Goal: Task Accomplishment & Management: Complete application form

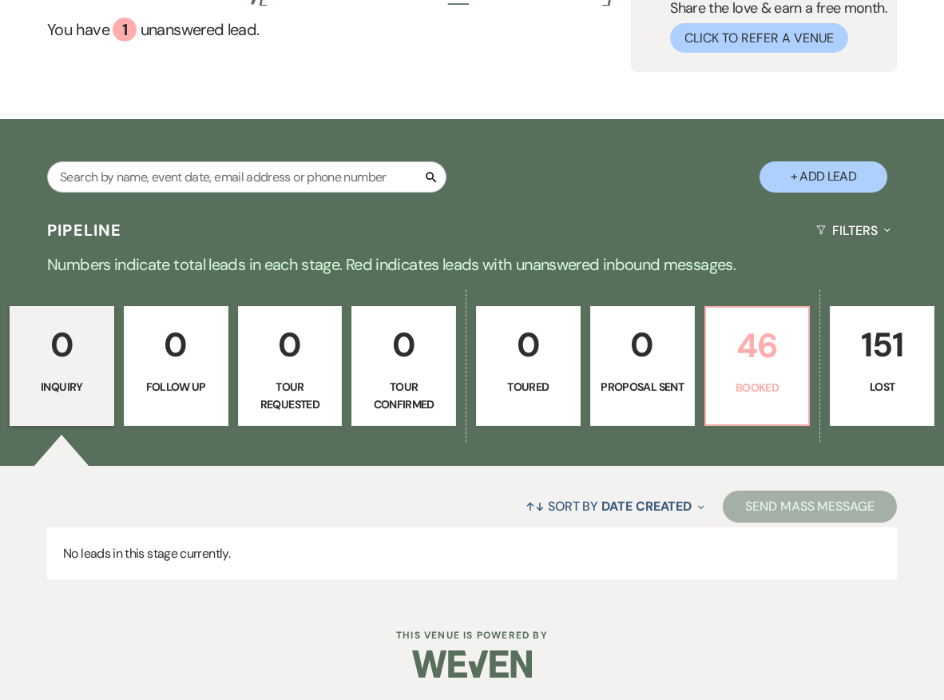
click at [780, 329] on p "46" at bounding box center [758, 346] width 84 height 54
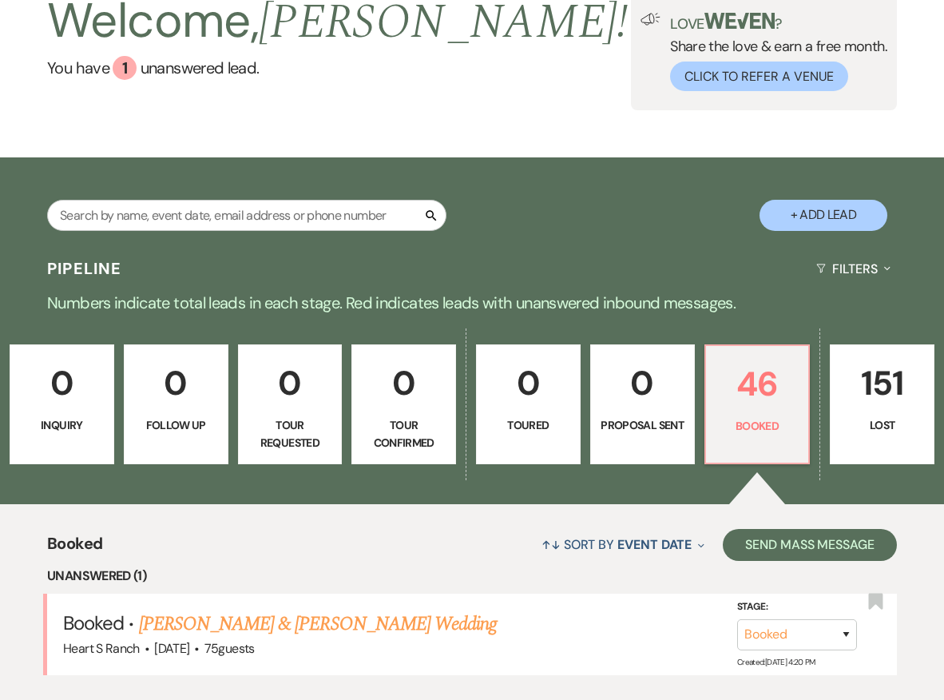
scroll to position [387, 0]
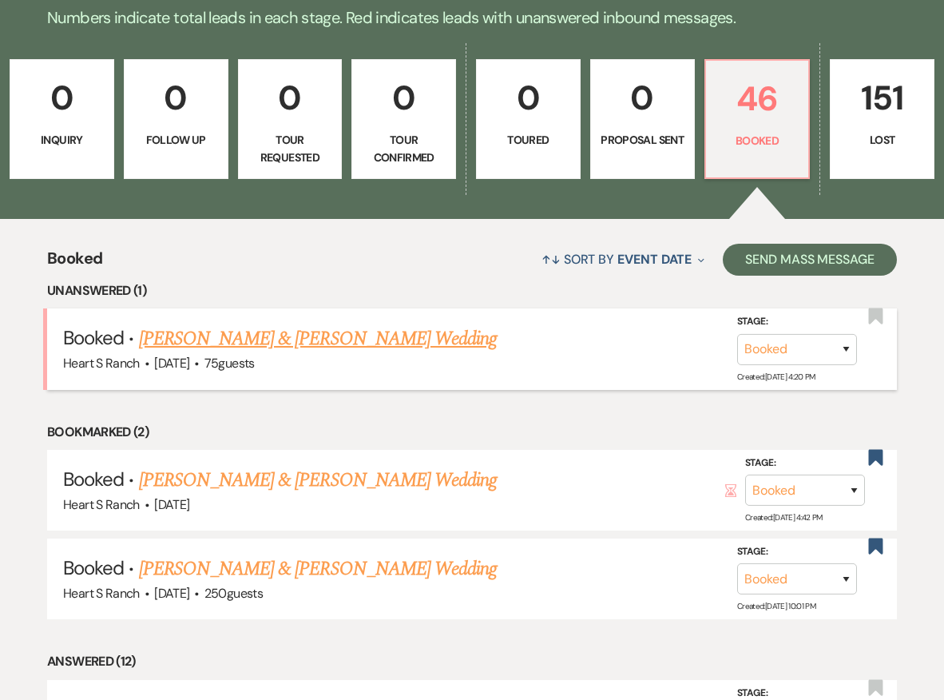
click at [486, 331] on link "[PERSON_NAME] & [PERSON_NAME] Wedding" at bounding box center [318, 338] width 358 height 29
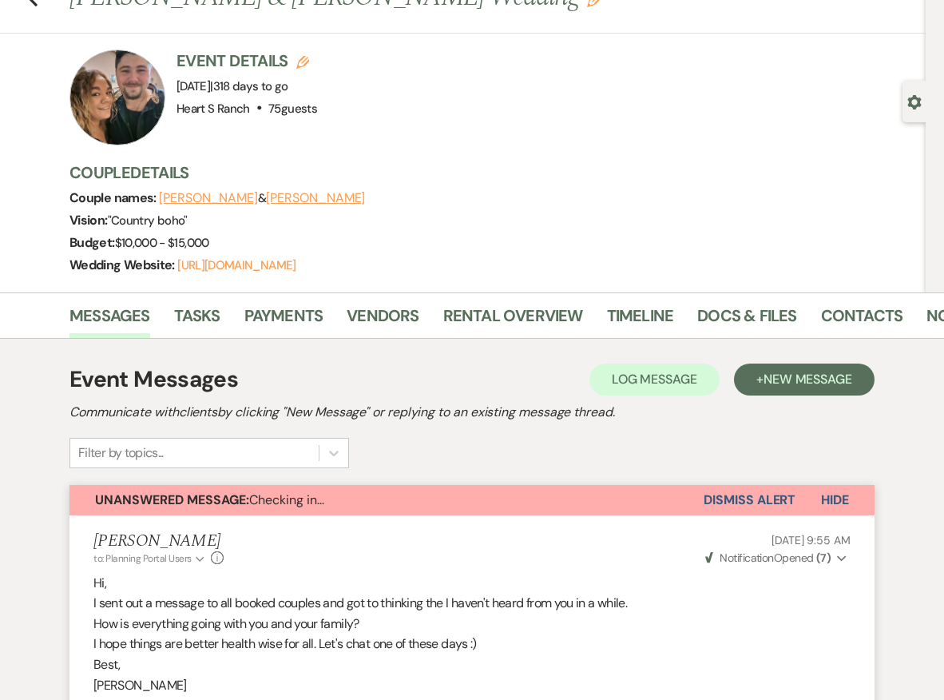
scroll to position [65, 0]
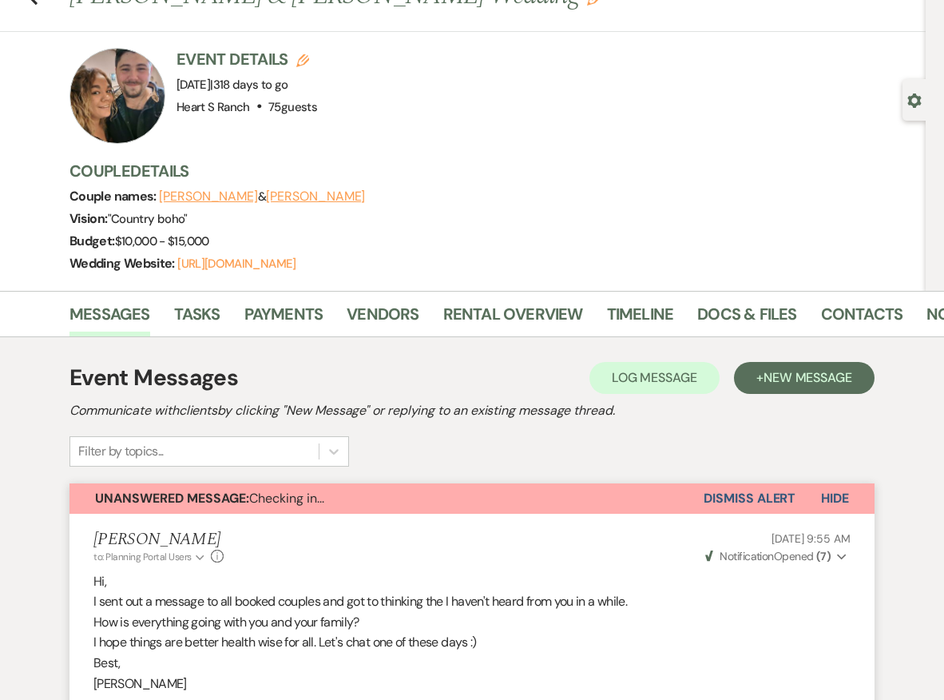
click at [724, 495] on button "Dismiss Alert" at bounding box center [750, 498] width 92 height 30
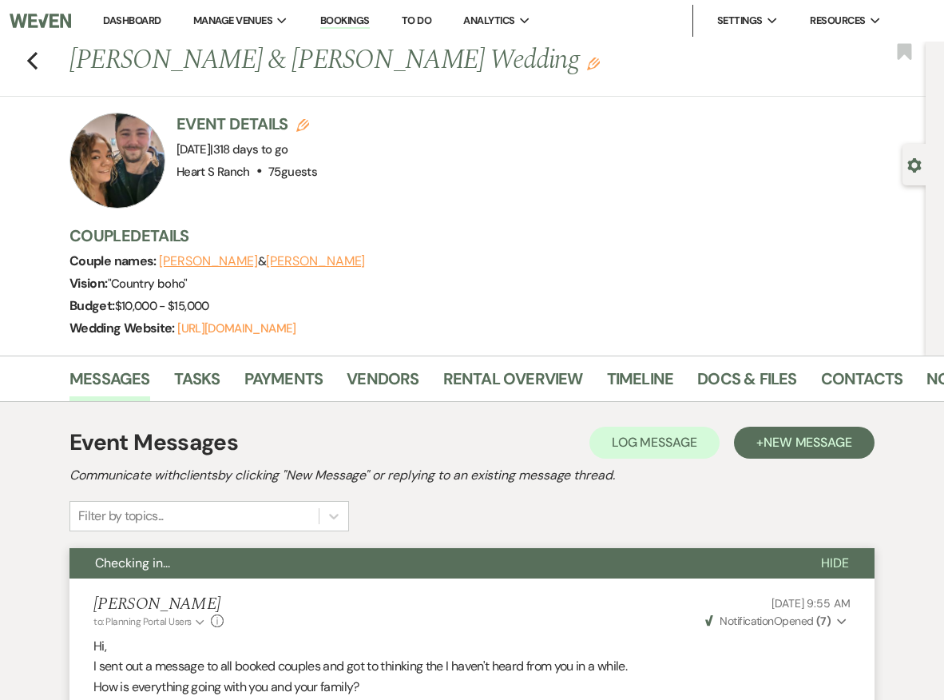
scroll to position [0, 0]
click at [33, 56] on use "button" at bounding box center [32, 61] width 10 height 18
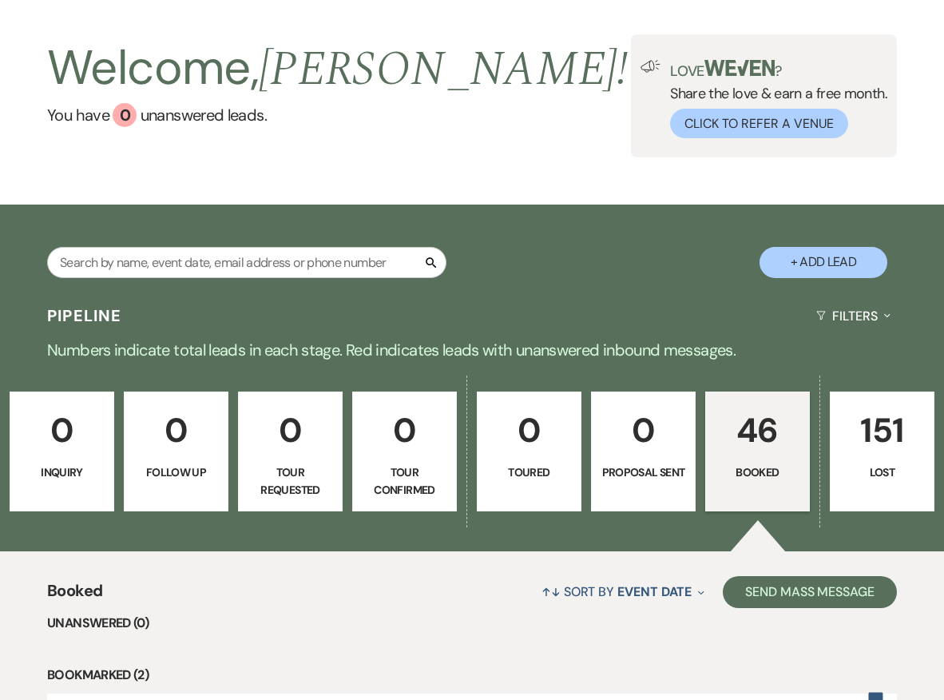
scroll to position [43, 0]
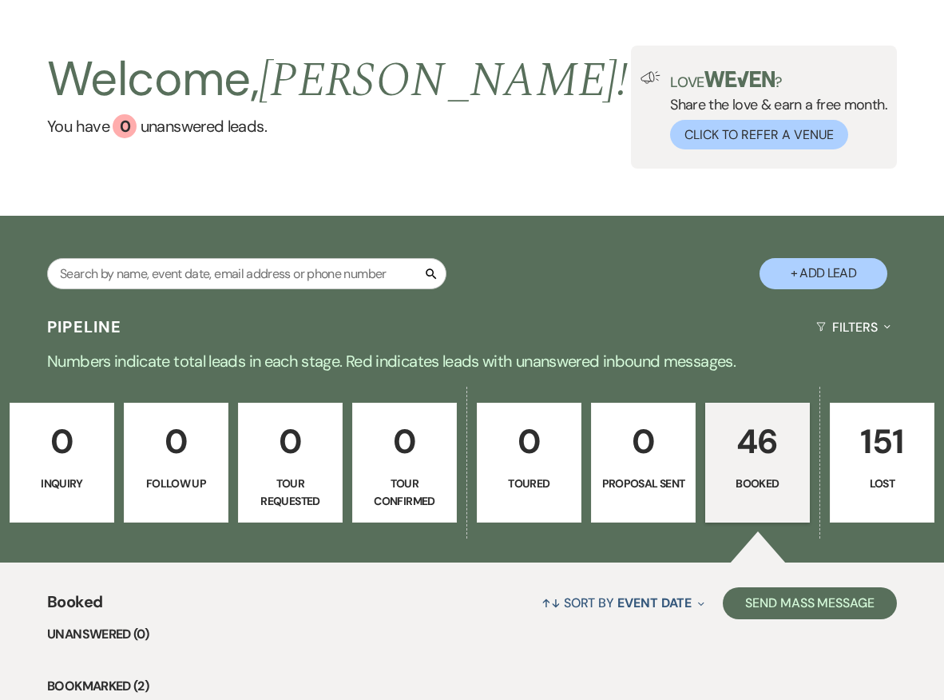
click at [844, 275] on button "+ Add Lead" at bounding box center [824, 273] width 128 height 31
select select "654"
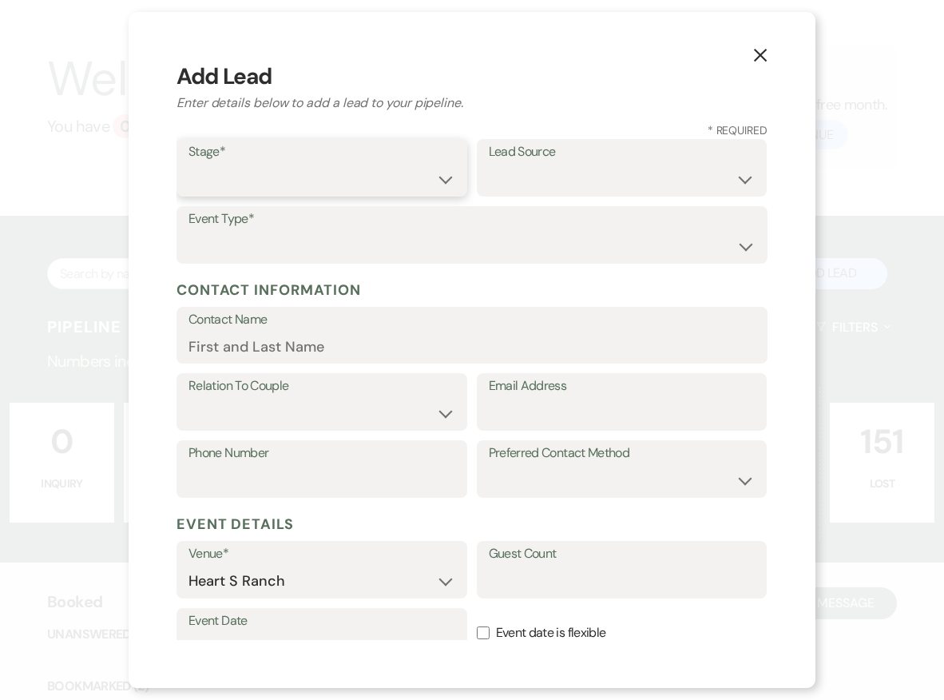
select select "4"
click at [465, 246] on select "Wedding Anniversary Party Baby Shower Bachelorette / Bachelor Party Birthday Pa…" at bounding box center [471, 246] width 567 height 31
select select "1"
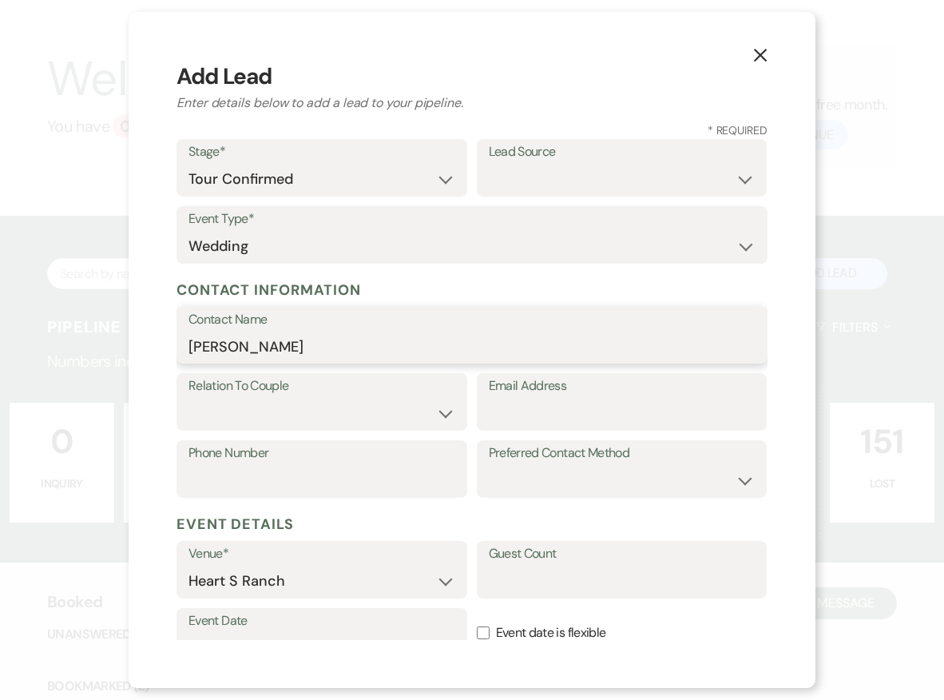
type input "[PERSON_NAME]"
select select "1"
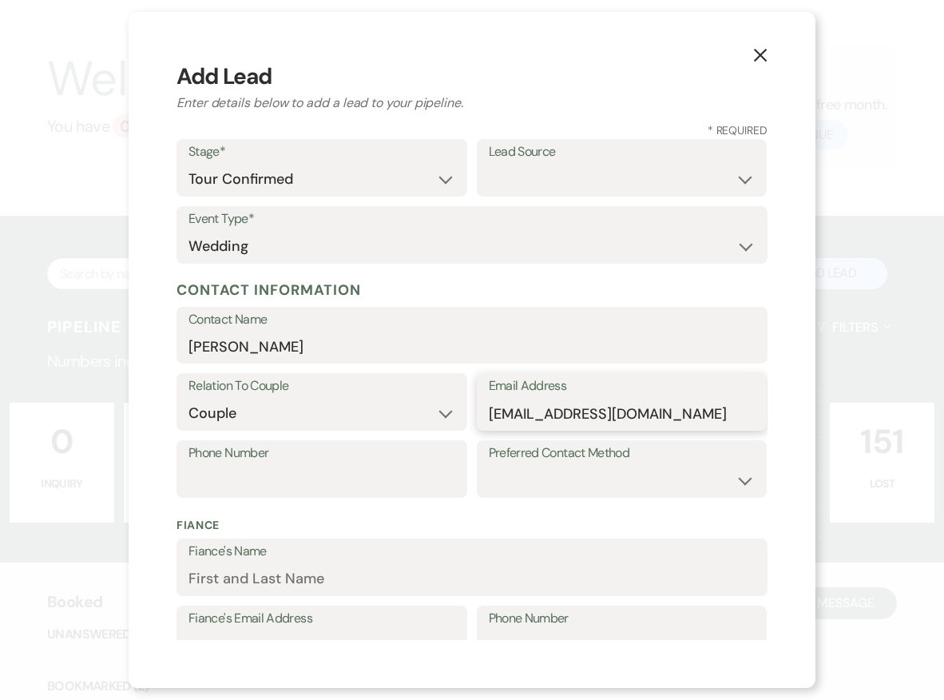
type input "[EMAIL_ADDRESS][DOMAIN_NAME]"
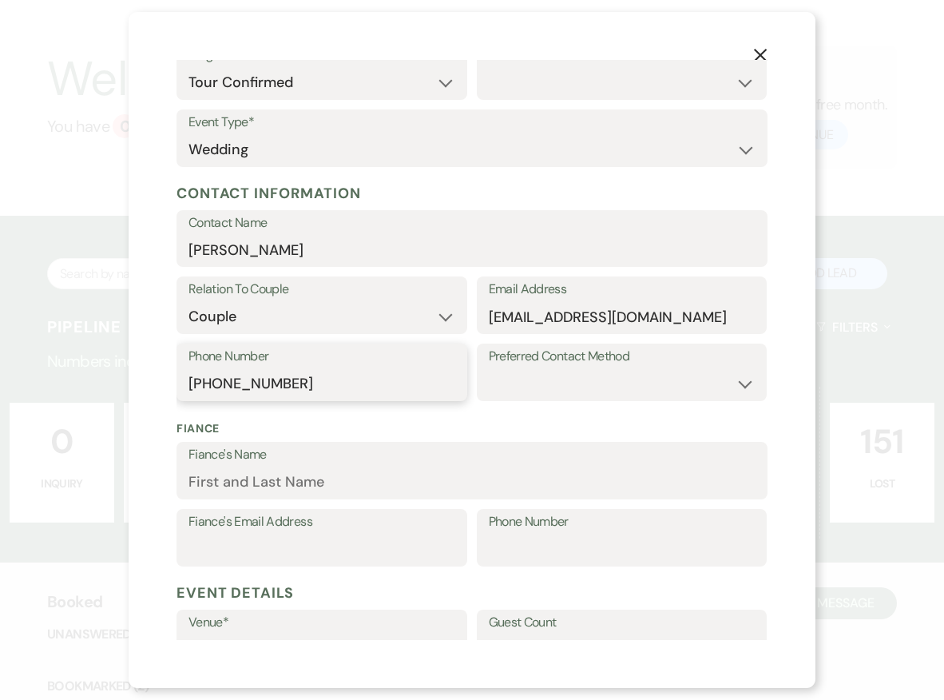
scroll to position [100, 0]
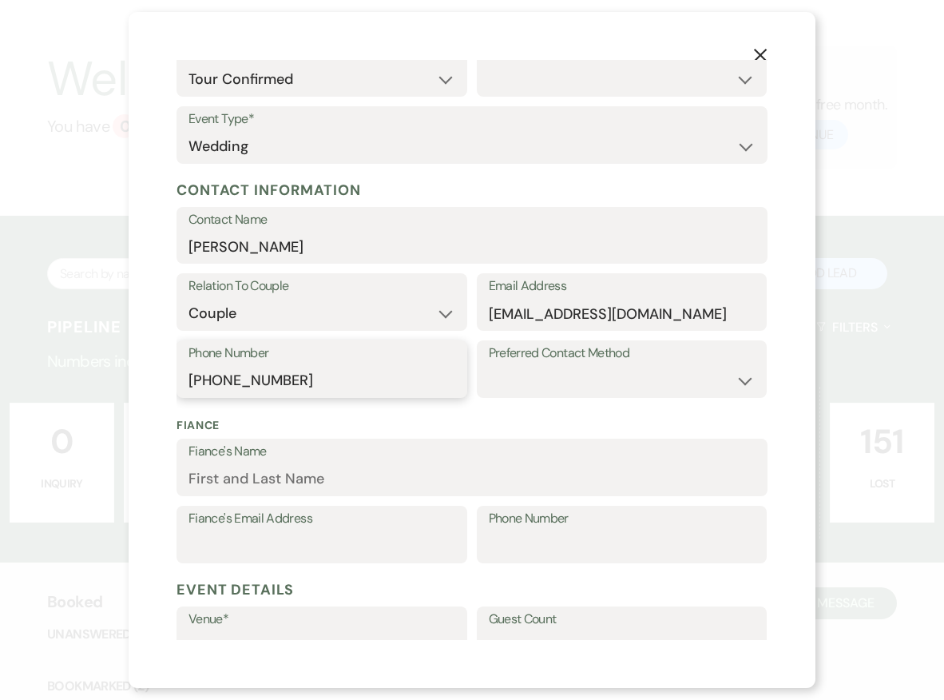
type input "[PHONE_NUMBER]"
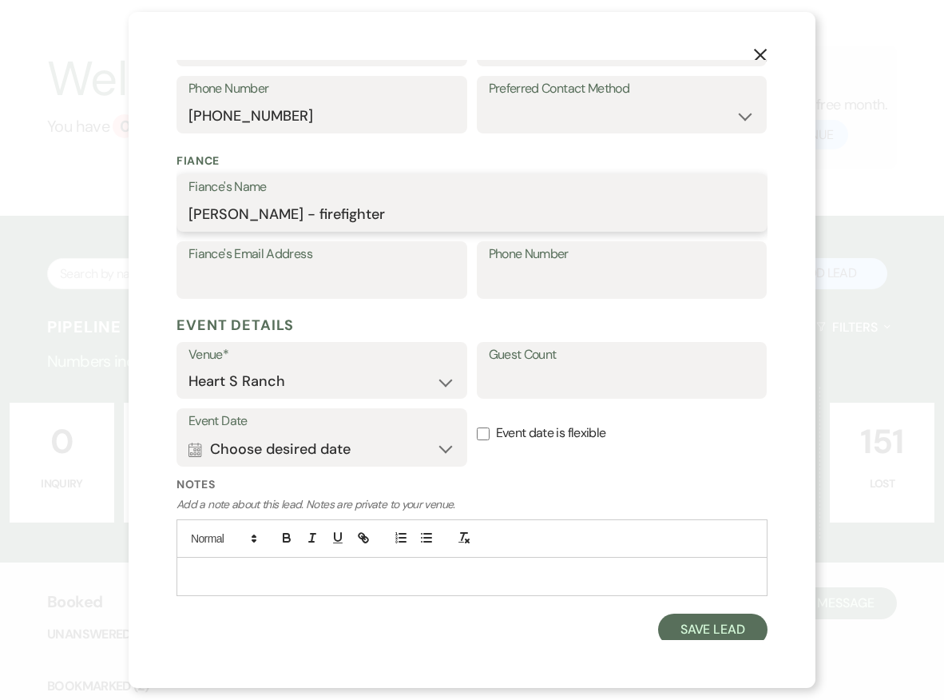
scroll to position [363, 0]
type input "[PERSON_NAME] - firefighter"
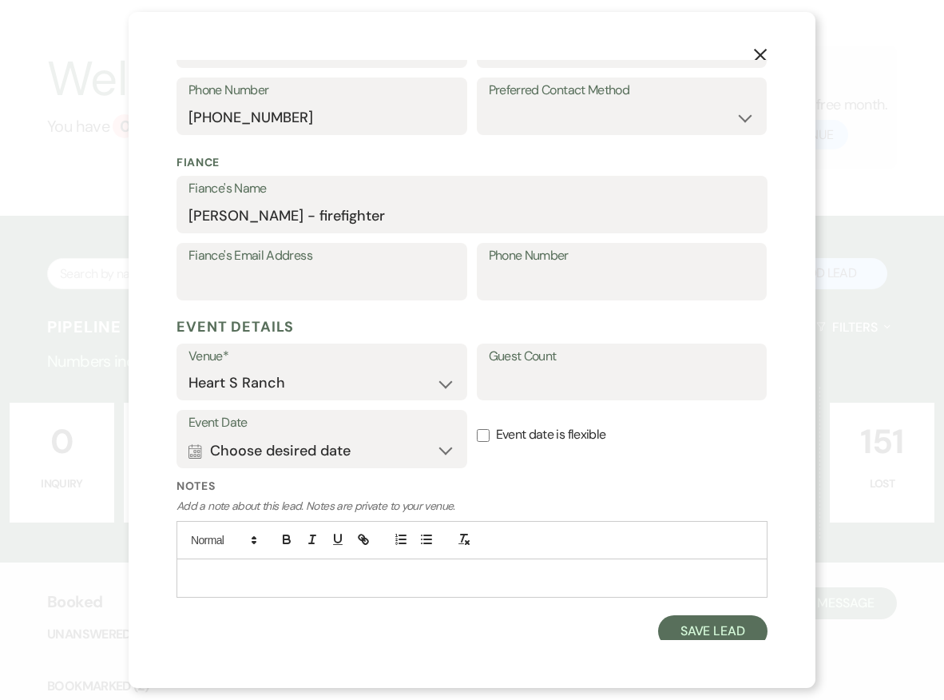
click at [438, 440] on button "Calendar Choose desired date Expand" at bounding box center [321, 450] width 267 height 32
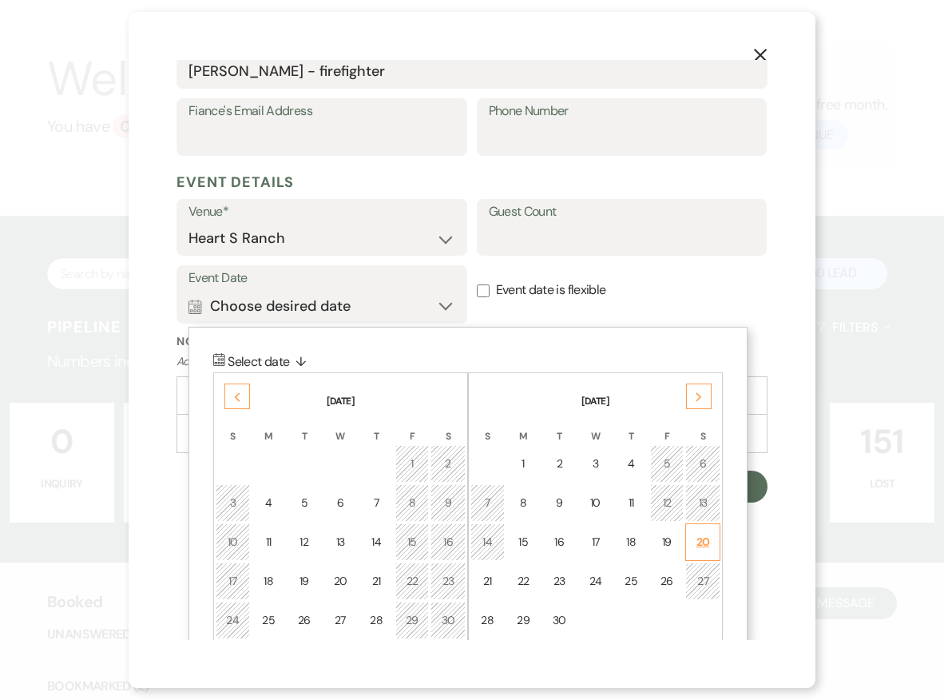
click at [699, 533] on div "20" at bounding box center [703, 541] width 14 height 17
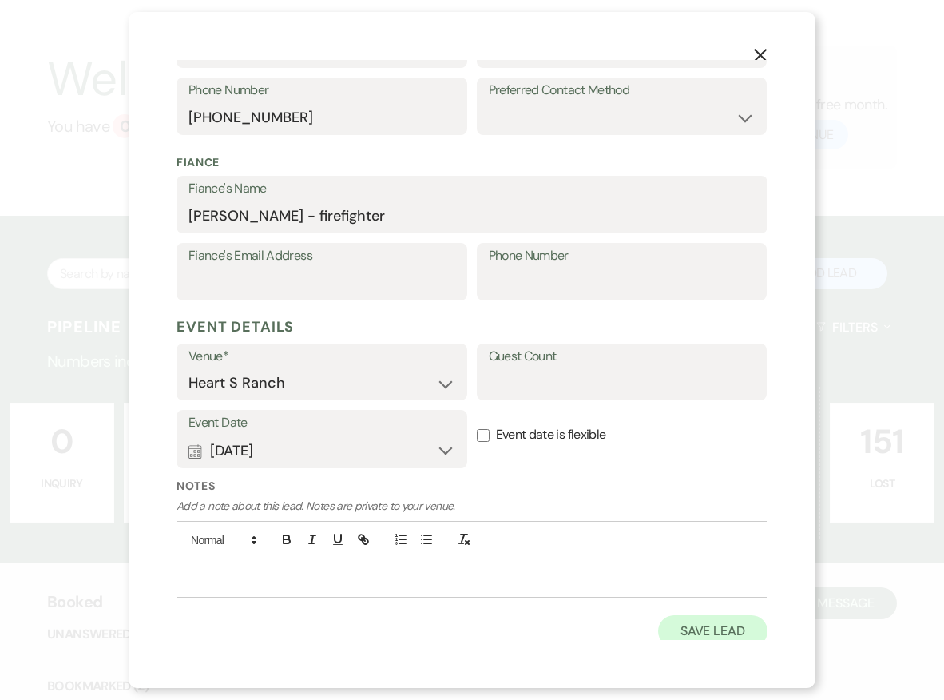
click at [681, 623] on button "Save Lead" at bounding box center [712, 631] width 109 height 32
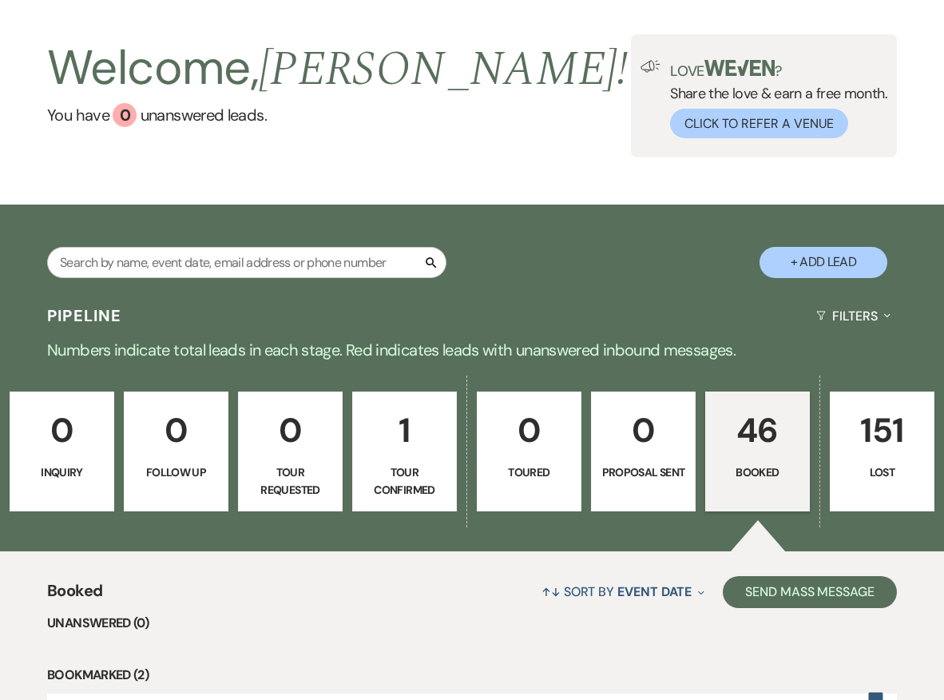
click at [425, 452] on p "1" at bounding box center [405, 430] width 84 height 54
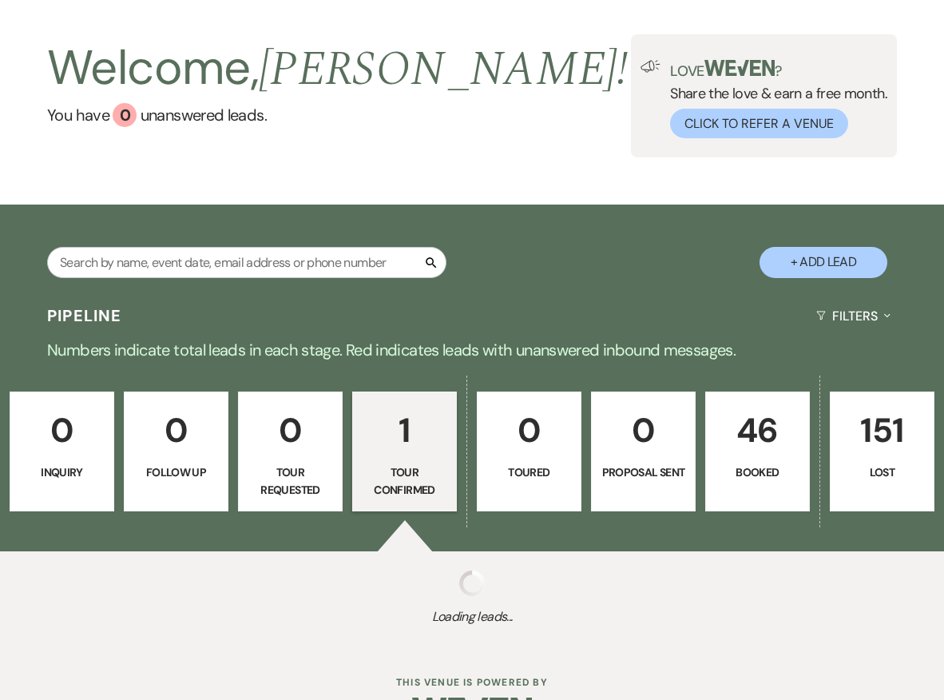
select select "4"
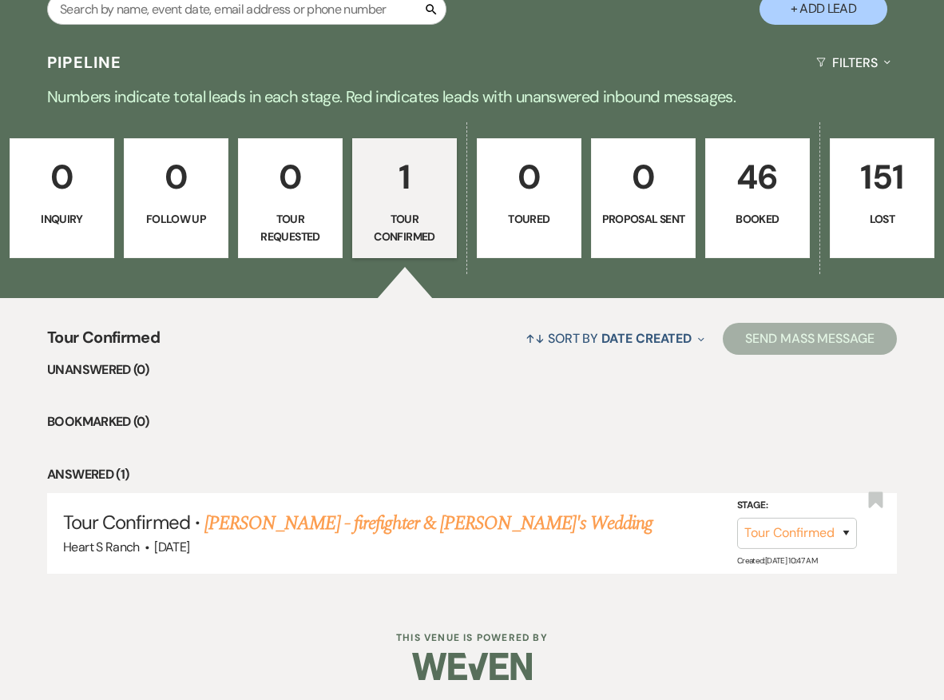
scroll to position [307, 0]
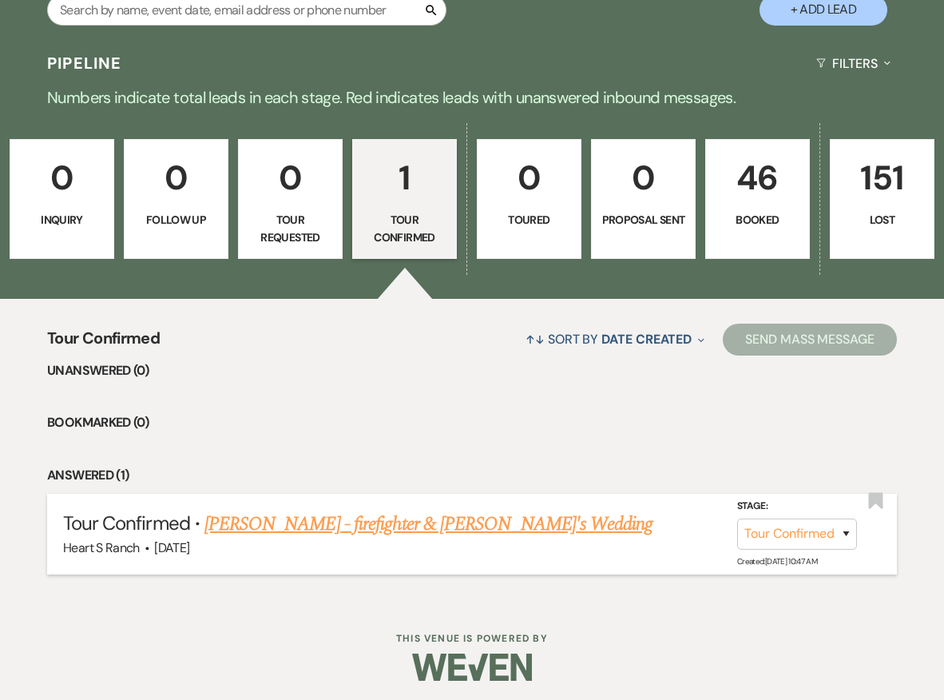
click at [353, 522] on link "[PERSON_NAME] - firefighter & [PERSON_NAME]'s Wedding" at bounding box center [428, 524] width 448 height 29
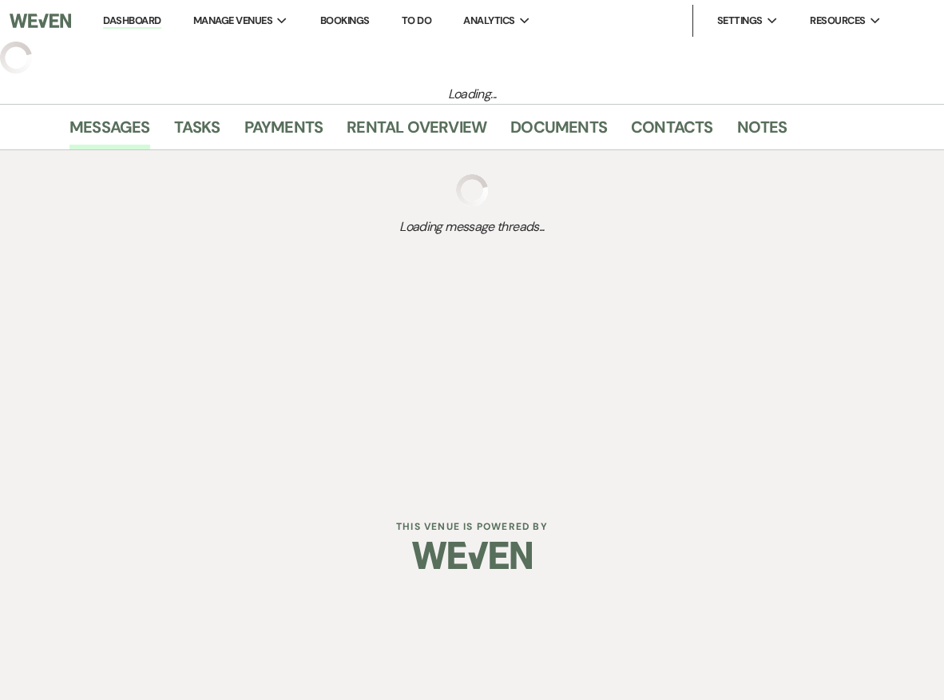
select select "4"
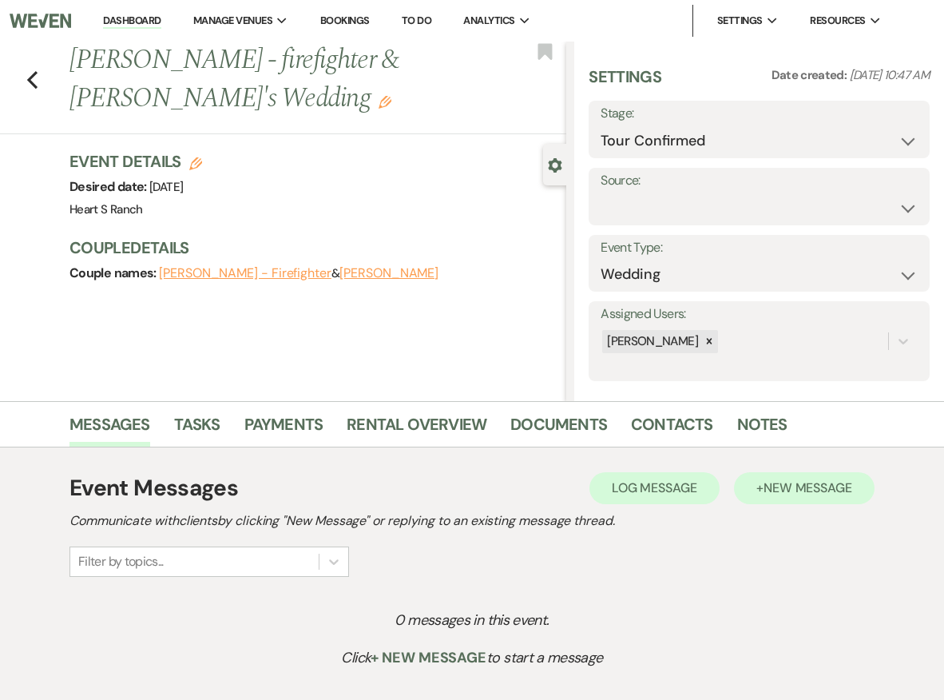
click at [829, 490] on span "New Message" at bounding box center [807, 487] width 89 height 17
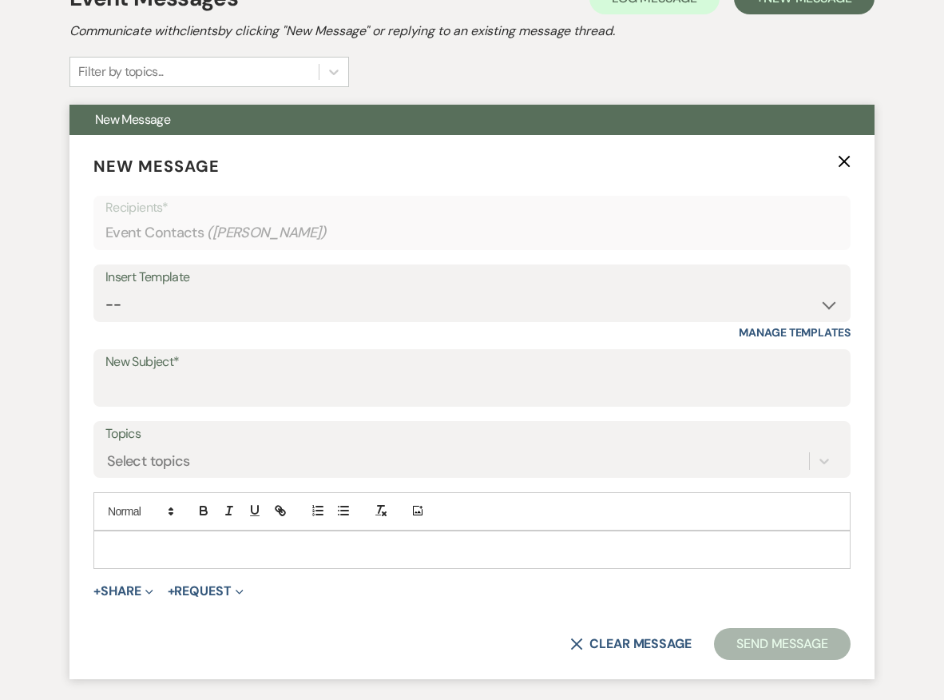
scroll to position [490, 0]
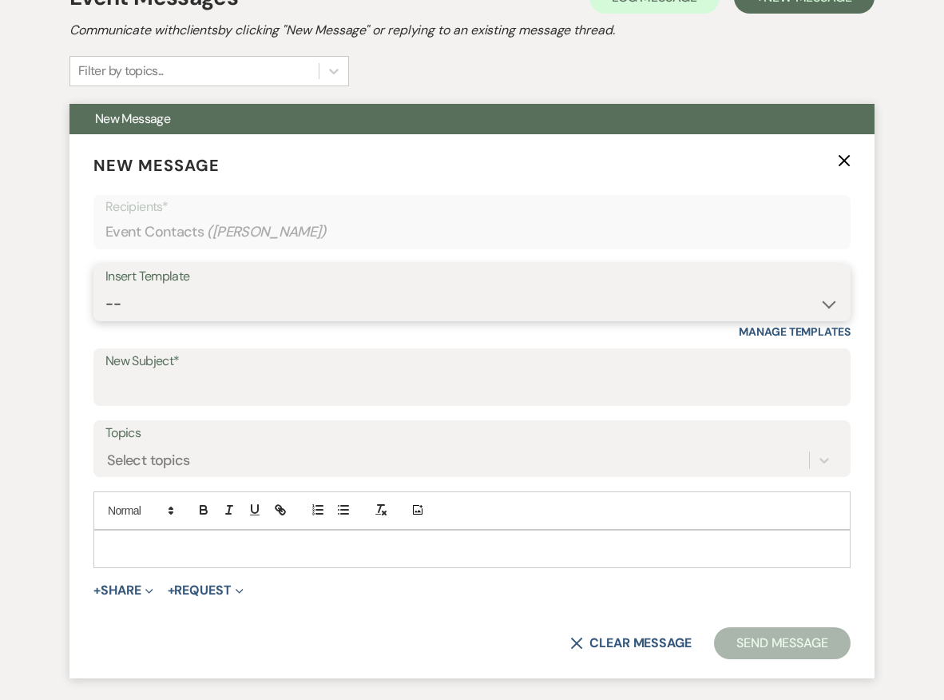
select select "1704"
type input "Touring"
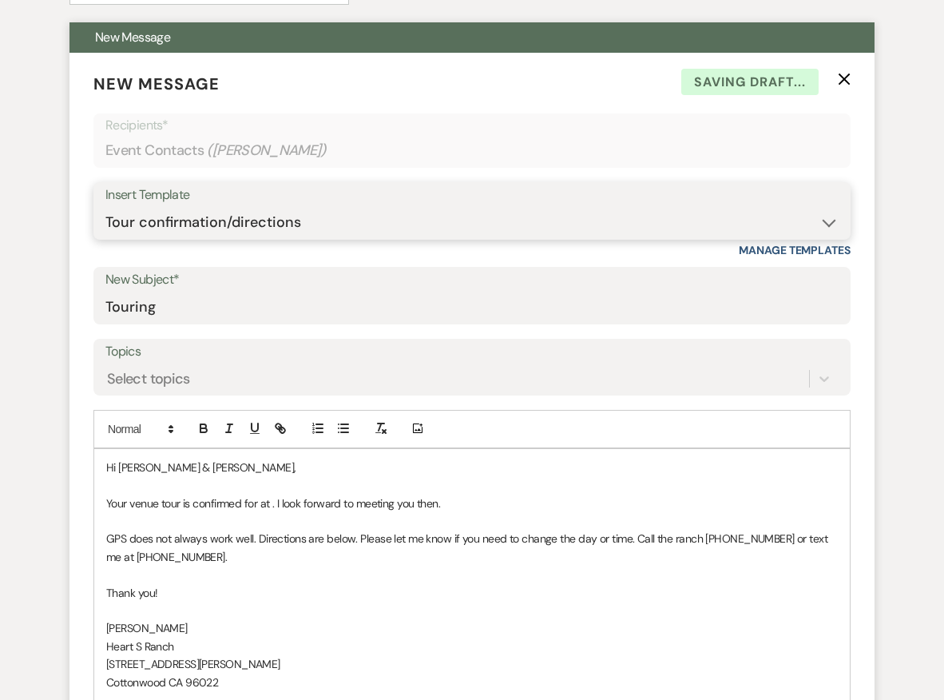
scroll to position [573, 0]
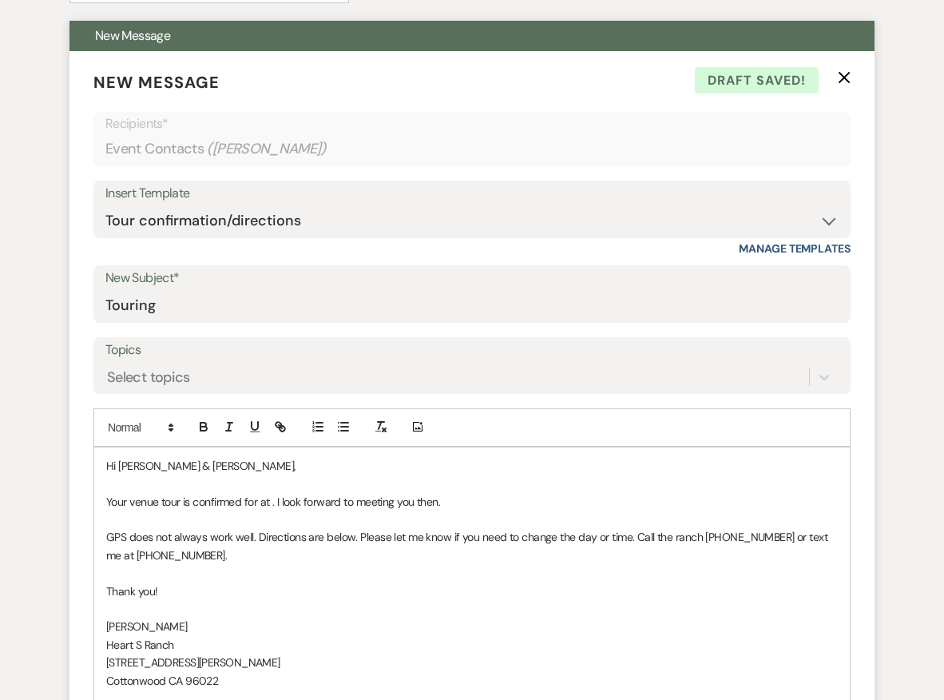
click at [260, 499] on p "Your venue tour is confirmed for at . I look forward to meeting you then." at bounding box center [472, 502] width 732 height 18
click at [370, 498] on p "Your venue tour is confirmed for [DATE] at . I look forward to meeting you then." at bounding box center [472, 502] width 732 height 18
click at [323, 553] on p "GPS does not always work well. Directions are below. Please let me know if you …" at bounding box center [472, 546] width 732 height 36
drag, startPoint x: 779, startPoint y: 532, endPoint x: 652, endPoint y: 531, distance: 127.0
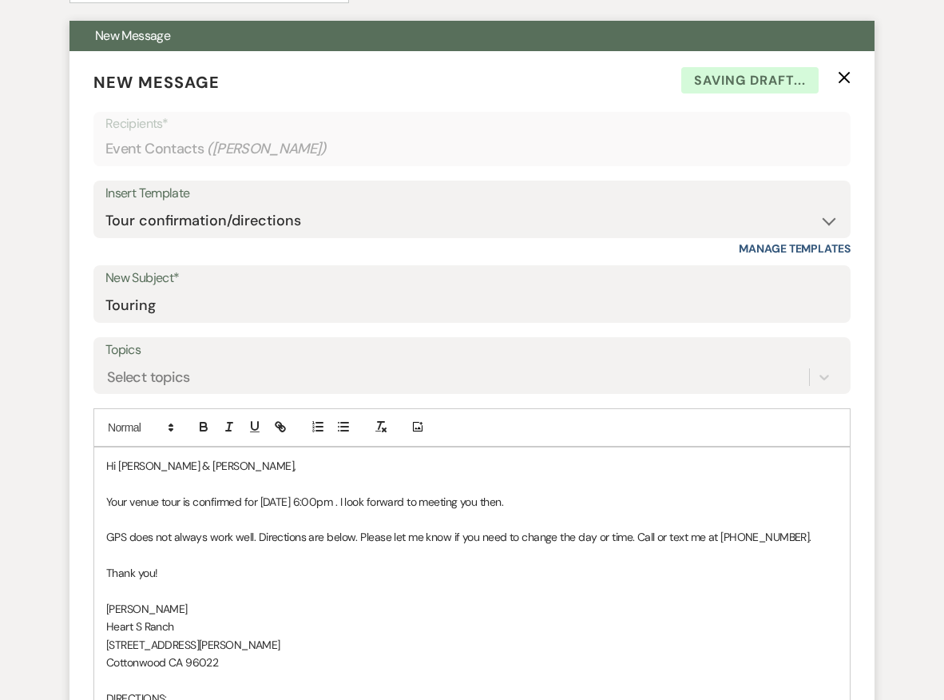
click at [647, 564] on p "Thank you!" at bounding box center [472, 573] width 732 height 18
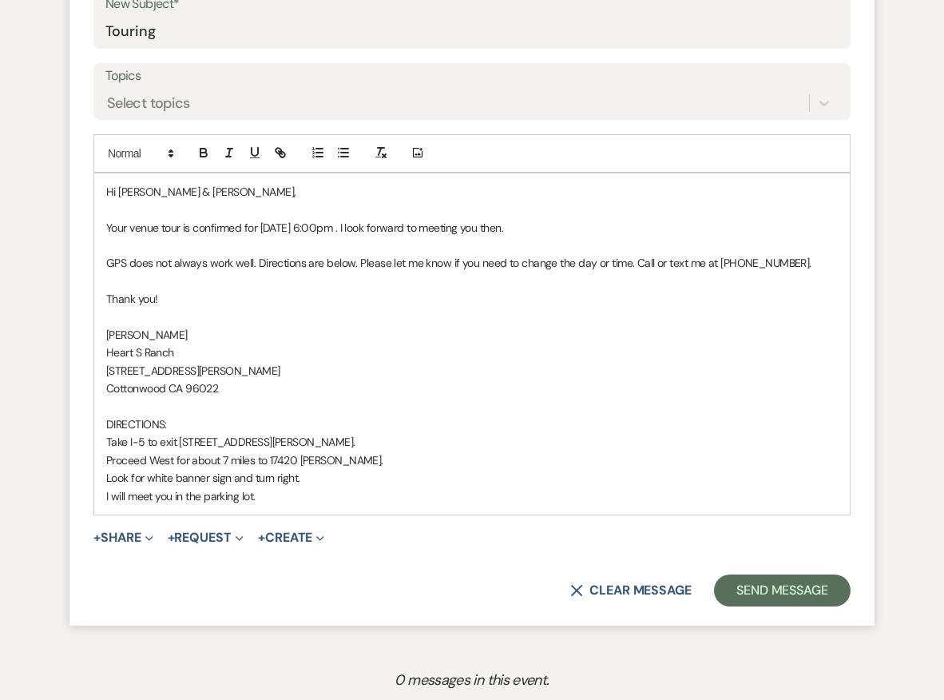
scroll to position [848, 0]
click at [800, 577] on button "Send Message" at bounding box center [782, 589] width 137 height 32
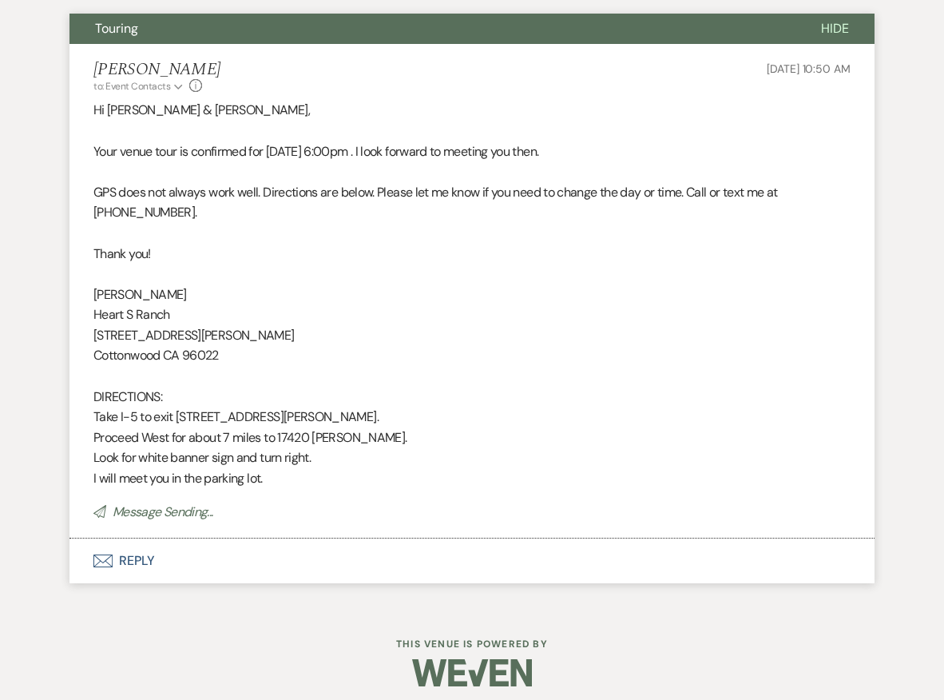
scroll to position [548, 0]
